Goal: Information Seeking & Learning: Get advice/opinions

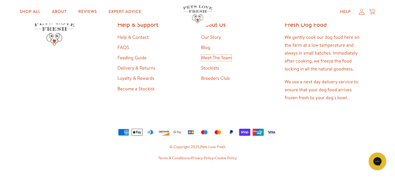
scroll to position [1169, 0]
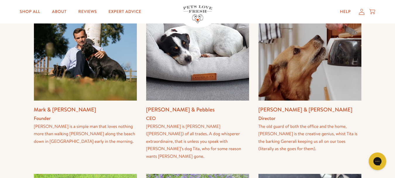
scroll to position [146, 0]
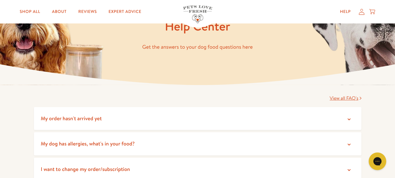
scroll to position [89, 0]
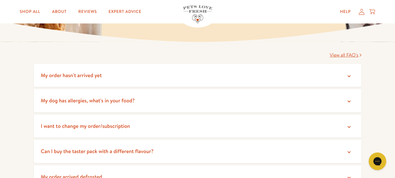
click at [316, 72] on summary "My order hasn't arrived yet" at bounding box center [198, 75] width 328 height 23
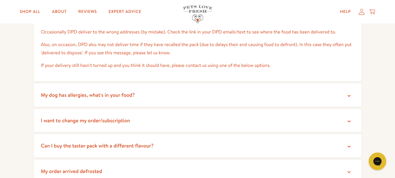
click at [311, 90] on summary "My dog has allergies, what's in your food?" at bounding box center [198, 94] width 328 height 23
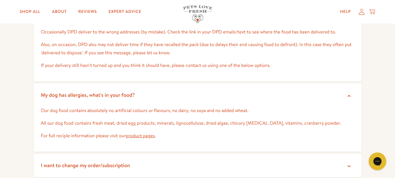
scroll to position [206, 0]
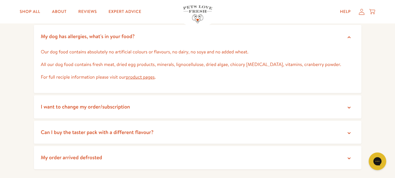
click at [289, 102] on summary "I want to change my order/subscription" at bounding box center [198, 106] width 328 height 23
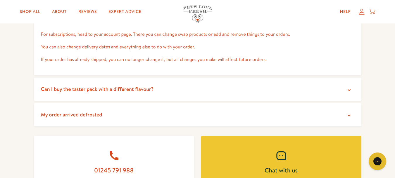
click at [282, 92] on summary "Can I buy the taster pack with a different flavour?" at bounding box center [198, 89] width 328 height 23
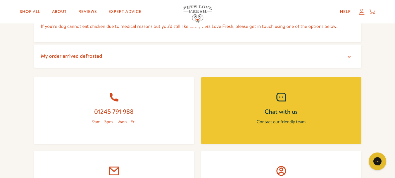
click at [259, 55] on summary "My order arrived defrosted" at bounding box center [198, 55] width 328 height 23
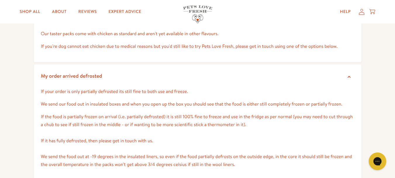
scroll to position [355, 0]
